Goal: Navigation & Orientation: Find specific page/section

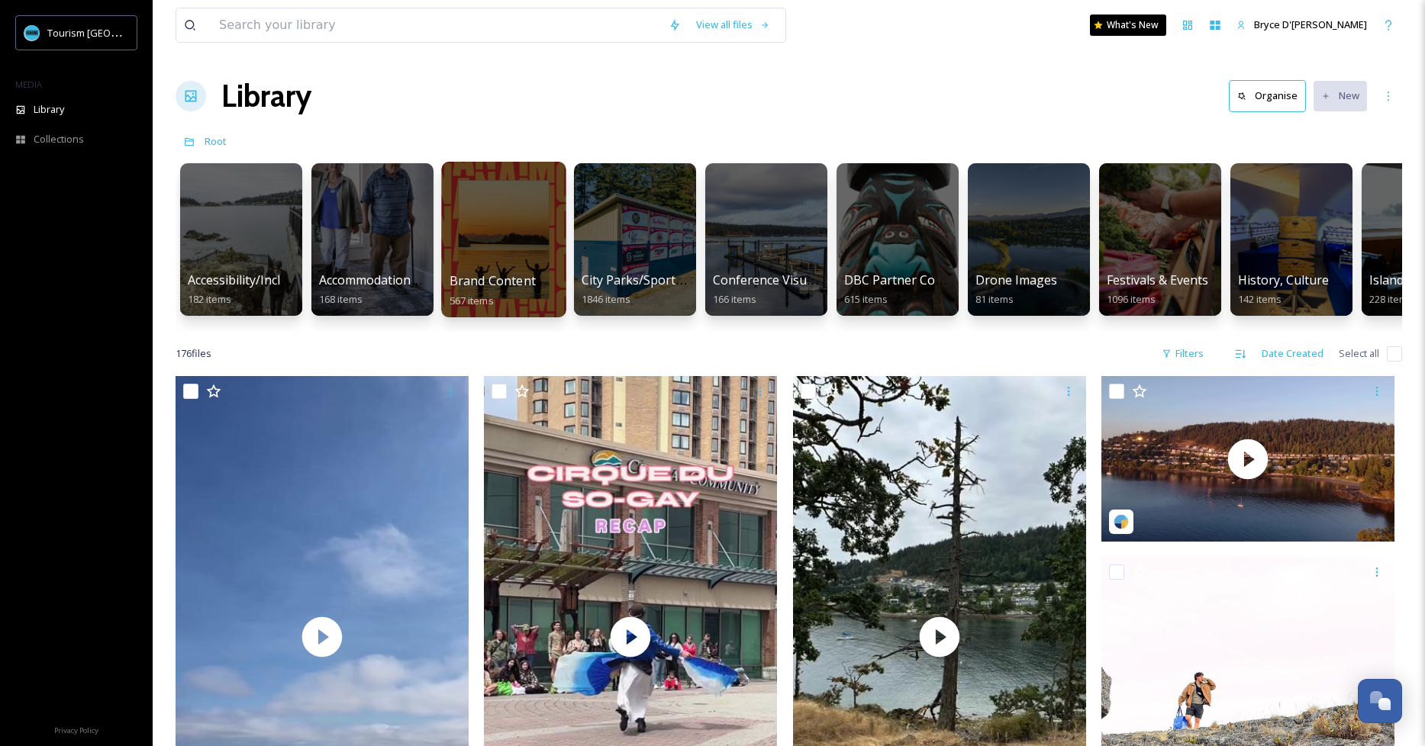
click at [463, 232] on div at bounding box center [503, 240] width 124 height 156
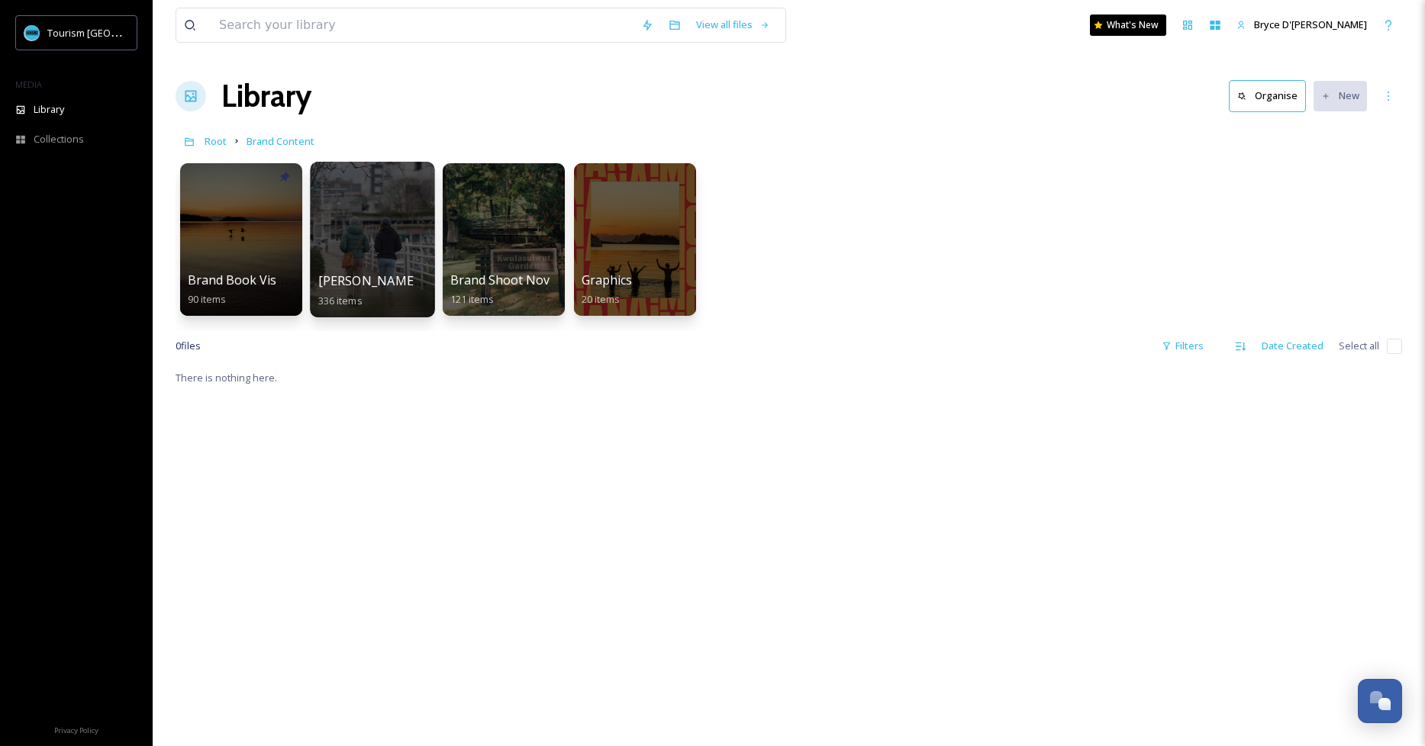
click at [410, 228] on div at bounding box center [372, 240] width 124 height 156
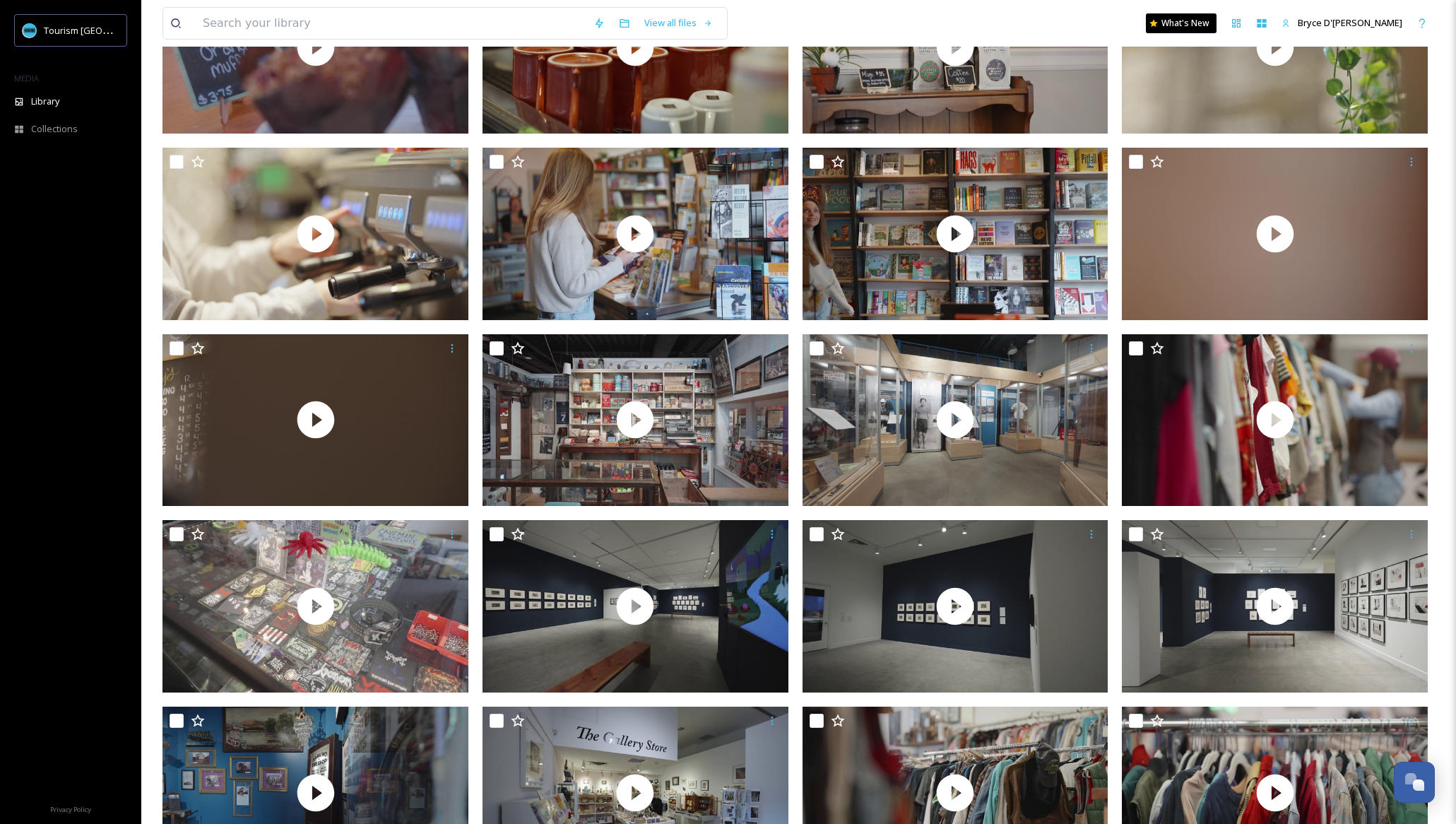
scroll to position [9917, 0]
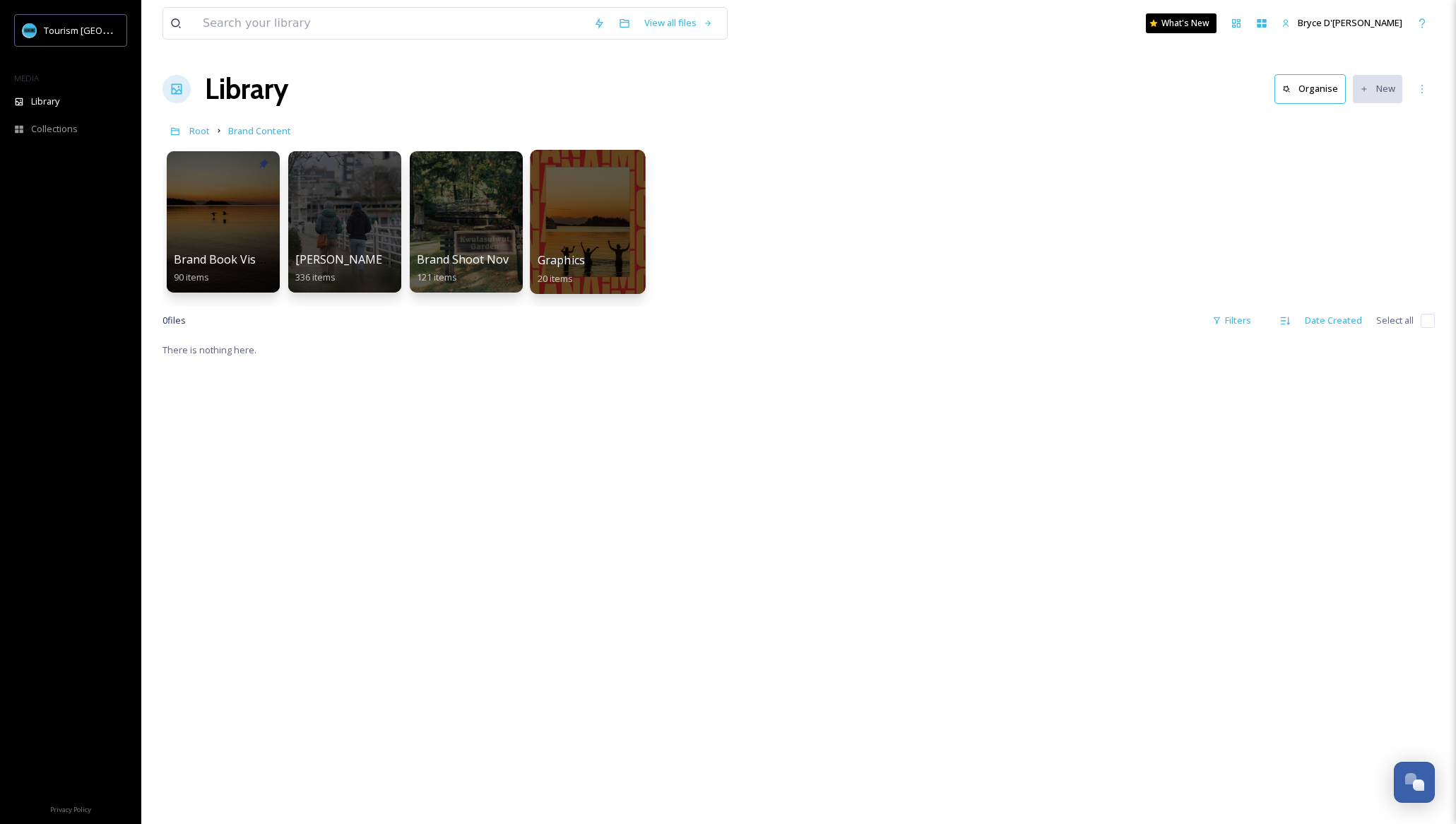
click at [583, 175] on div at bounding box center [587, 222] width 115 height 144
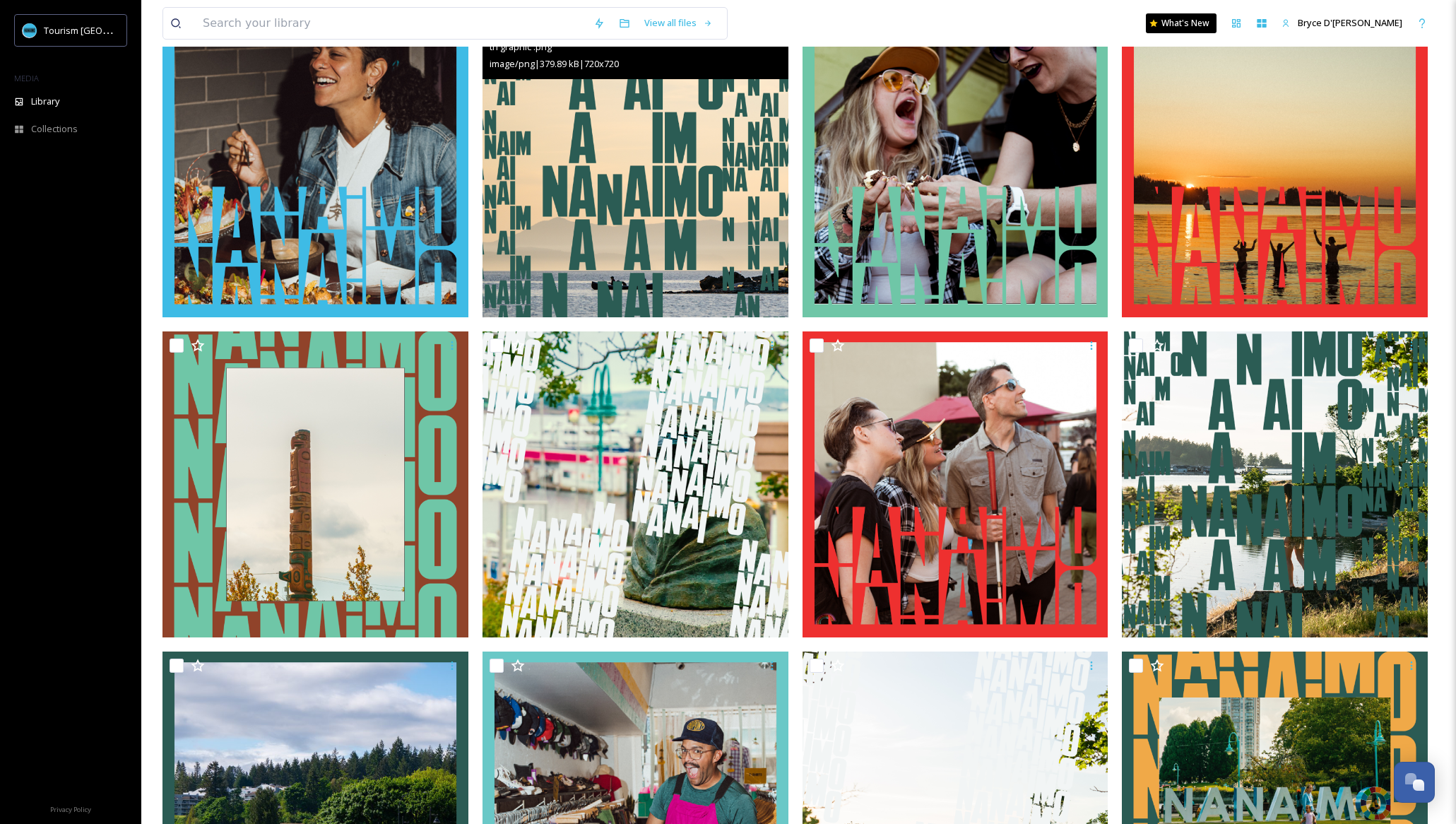
scroll to position [980, 0]
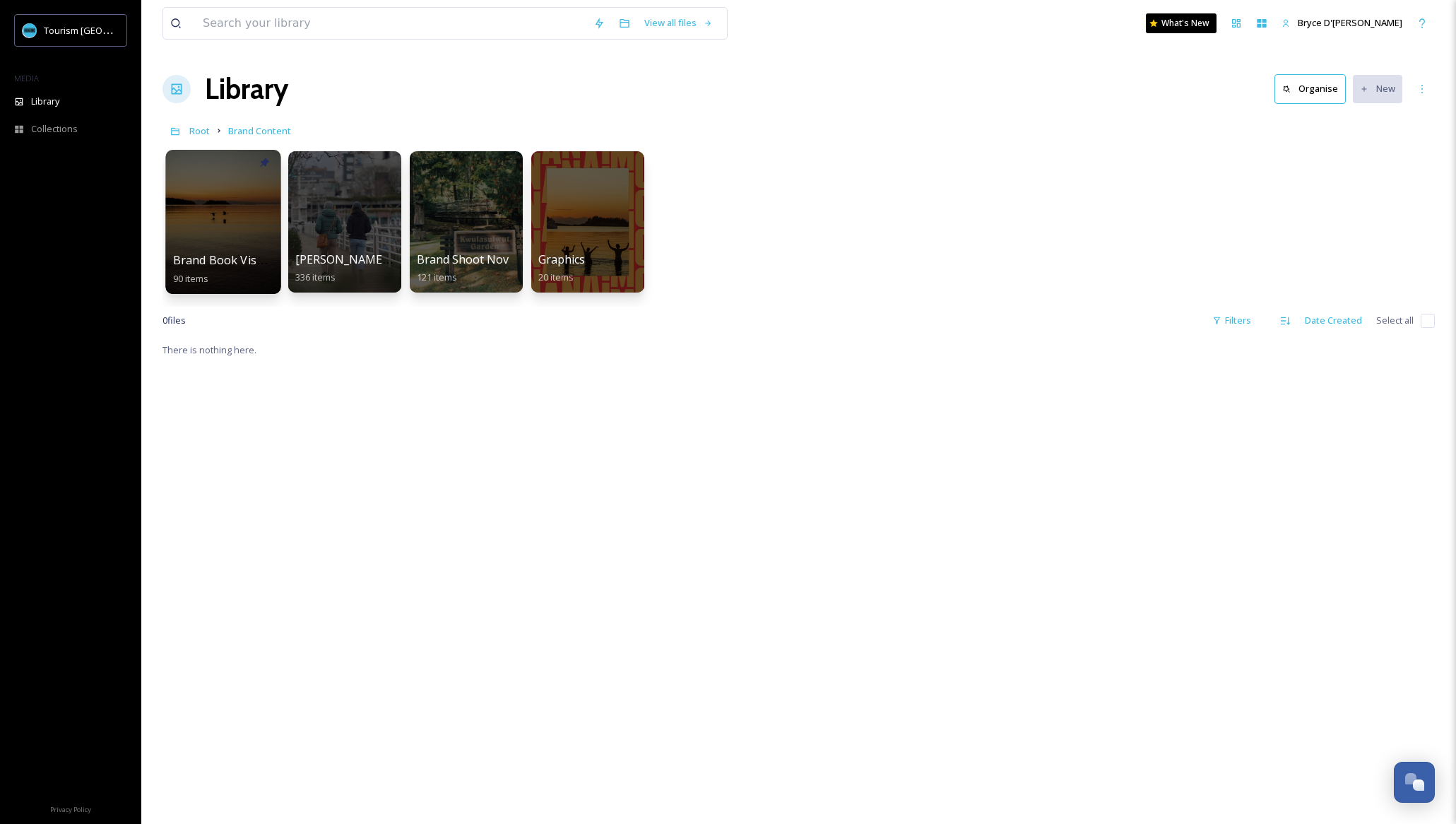
click at [195, 213] on div at bounding box center [223, 222] width 115 height 144
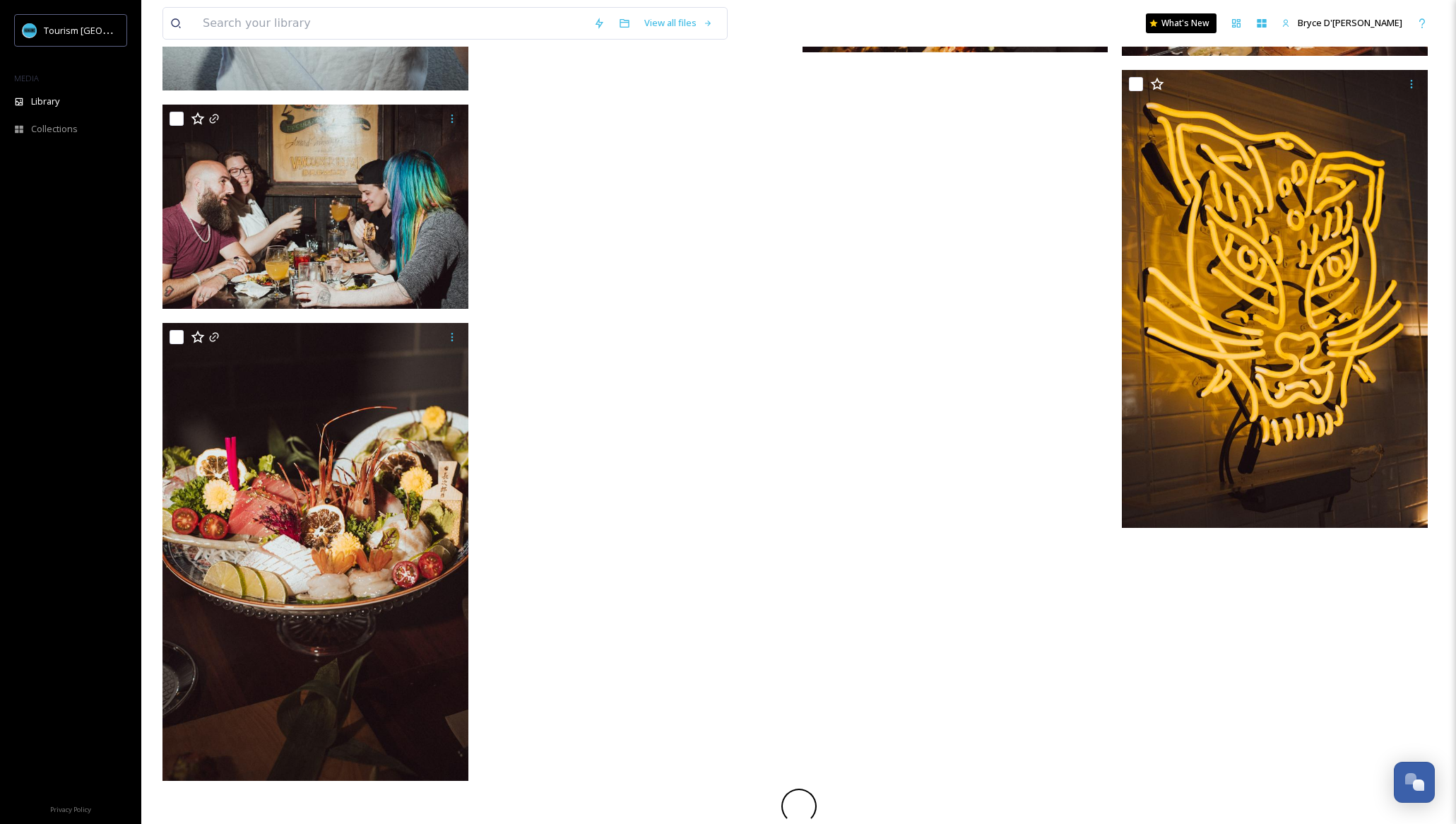
scroll to position [7070, 0]
